Goal: Find specific page/section

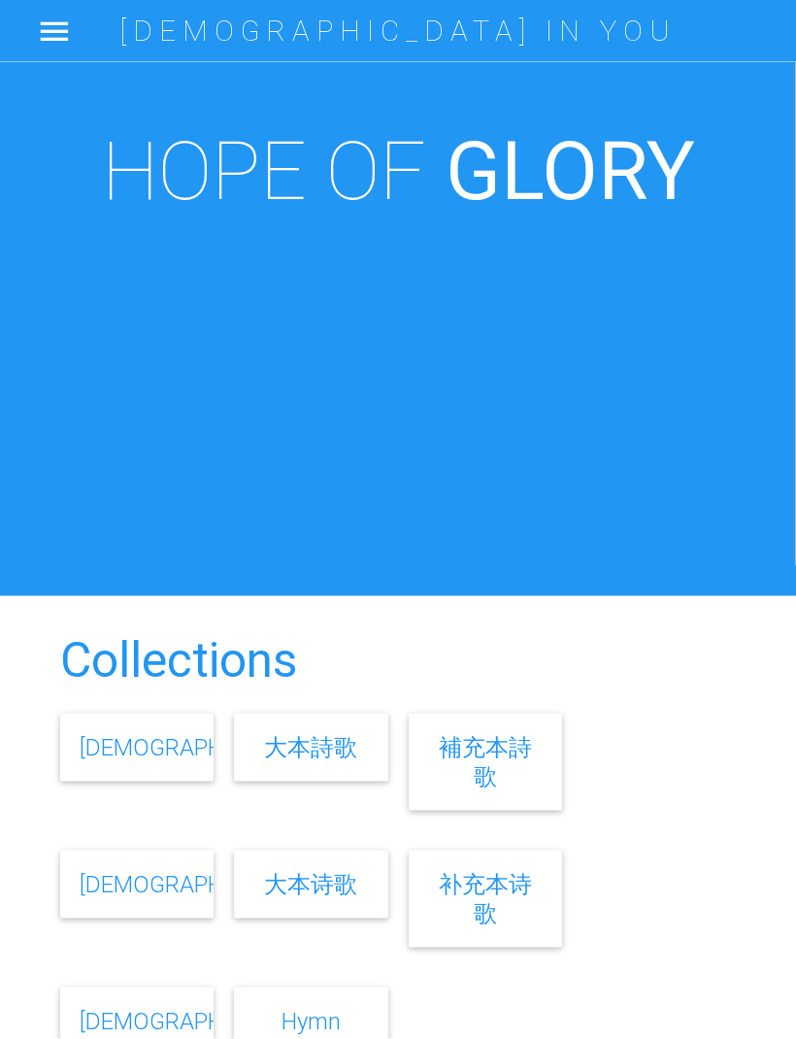
scroll to position [80, 0]
click at [314, 761] on link "大本詩歌" at bounding box center [310, 747] width 93 height 28
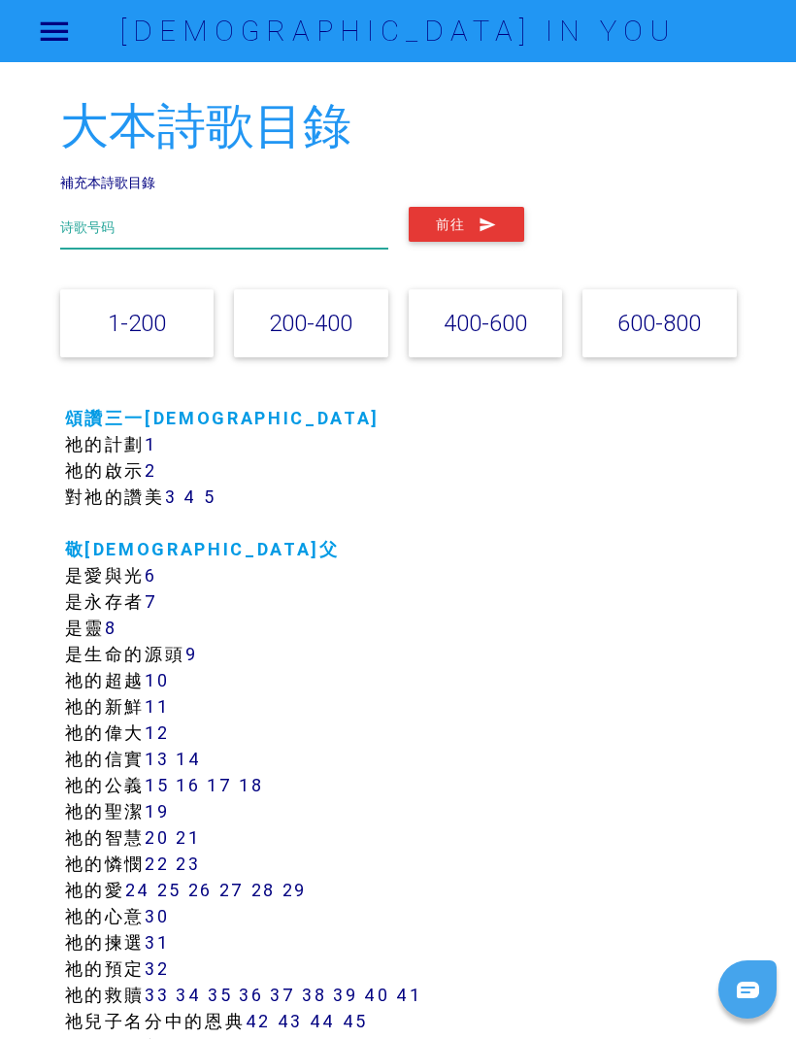
click at [292, 225] on input "text" at bounding box center [224, 228] width 328 height 42
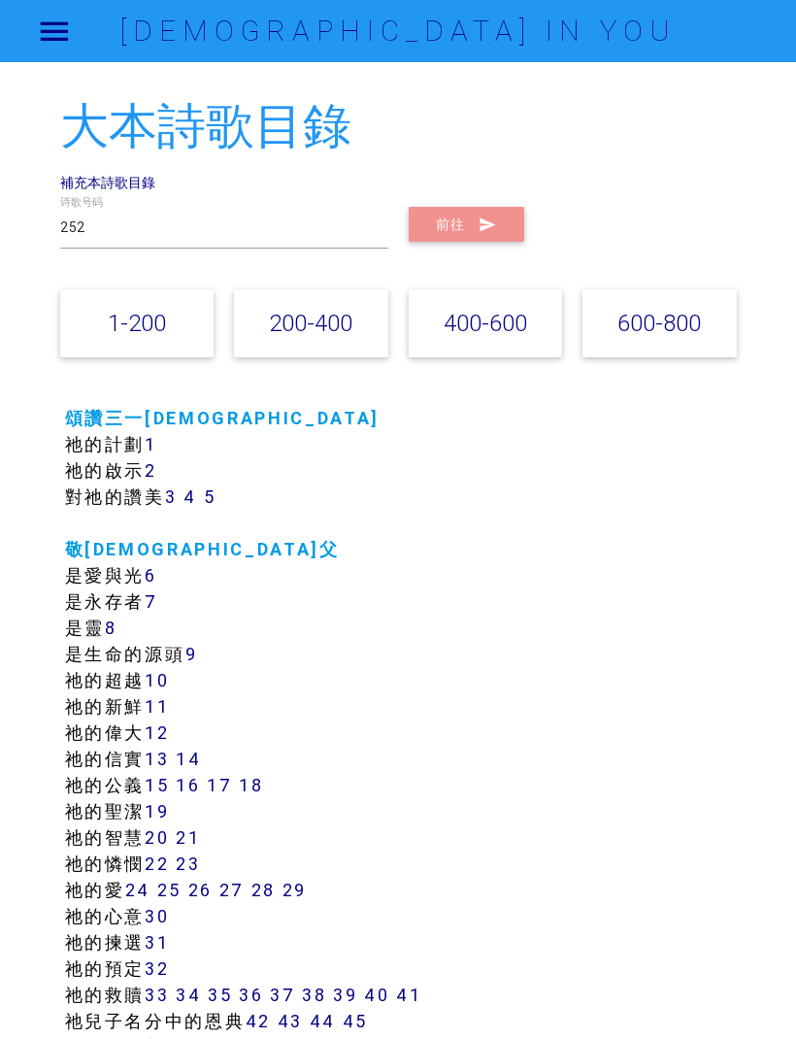
click at [474, 218] on button "前往" at bounding box center [467, 224] width 116 height 35
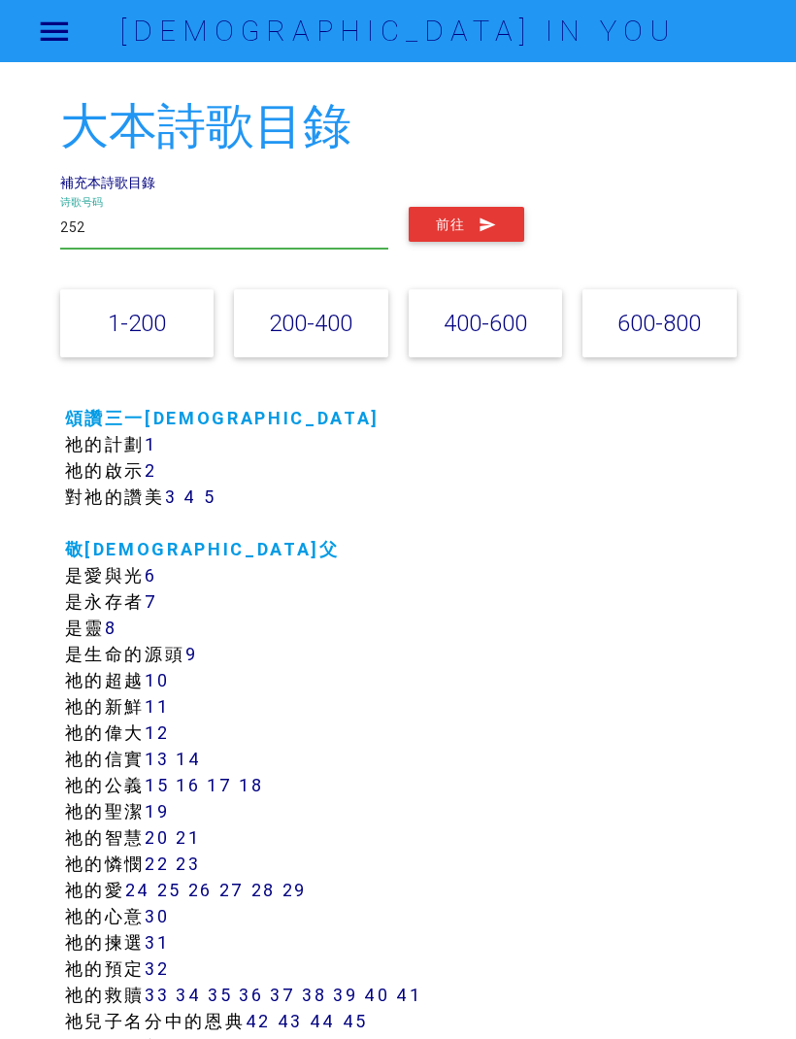
click at [321, 228] on input "252" at bounding box center [224, 228] width 328 height 42
type input "2"
type input "179"
click at [465, 222] on button "前往" at bounding box center [467, 224] width 116 height 35
